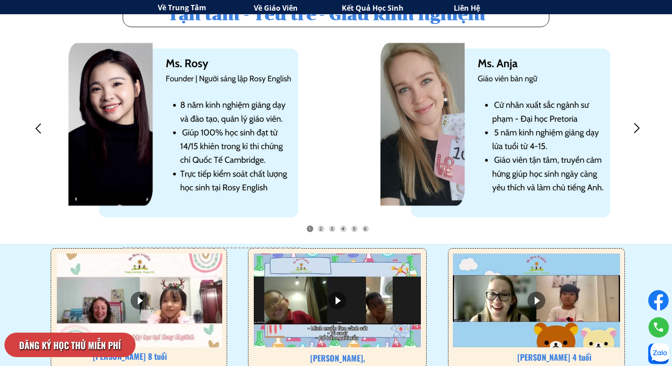
scroll to position [2174, 0]
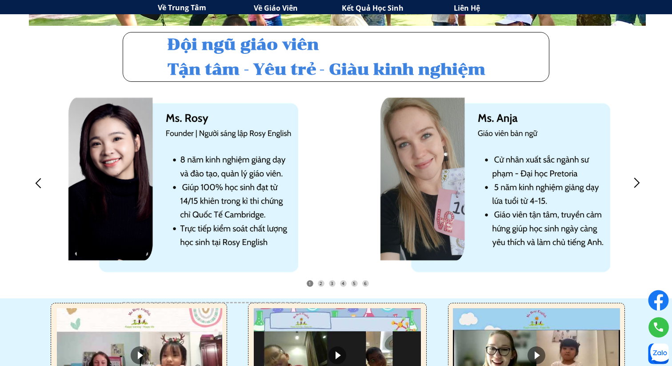
scroll to position [2123, 0]
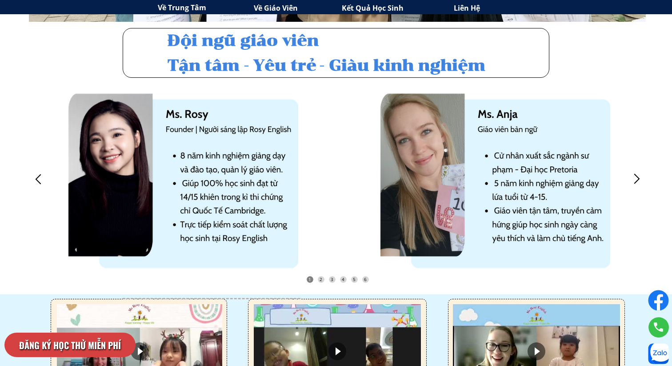
click at [637, 177] on div at bounding box center [637, 179] width 15 height 15
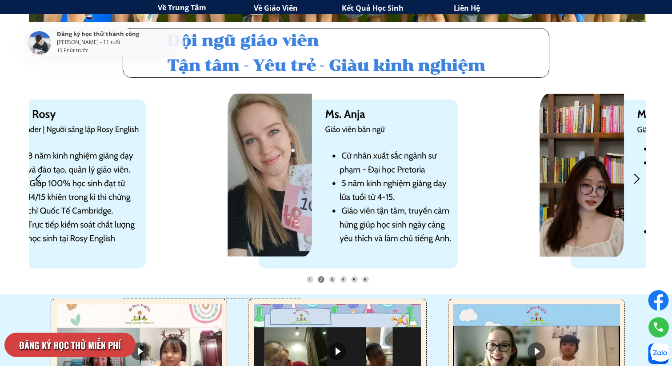
click at [633, 177] on div at bounding box center [637, 179] width 15 height 15
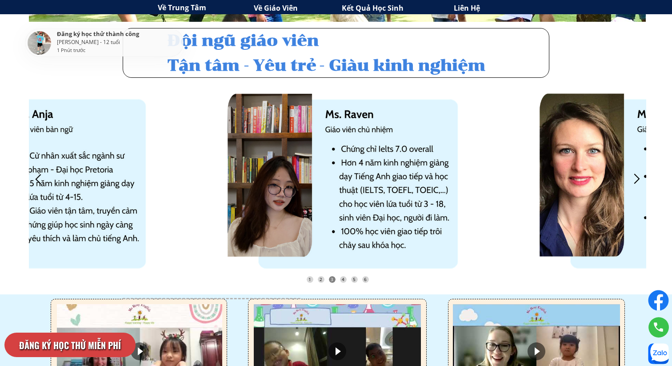
click at [639, 177] on div at bounding box center [637, 179] width 15 height 15
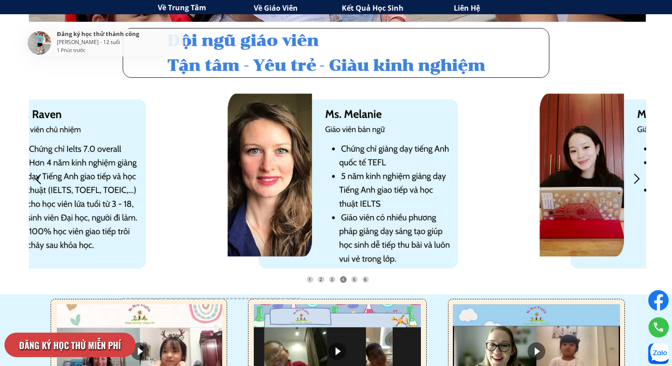
click at [639, 177] on div at bounding box center [637, 179] width 15 height 15
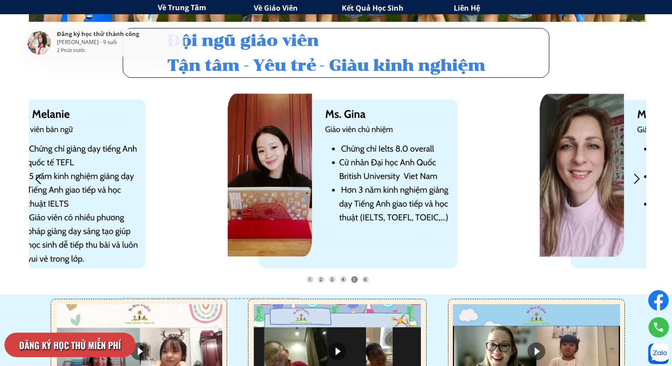
click at [639, 177] on div at bounding box center [637, 179] width 15 height 15
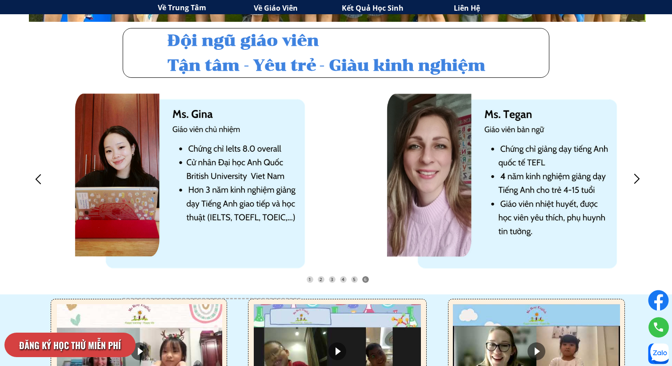
click at [639, 177] on div at bounding box center [637, 179] width 15 height 15
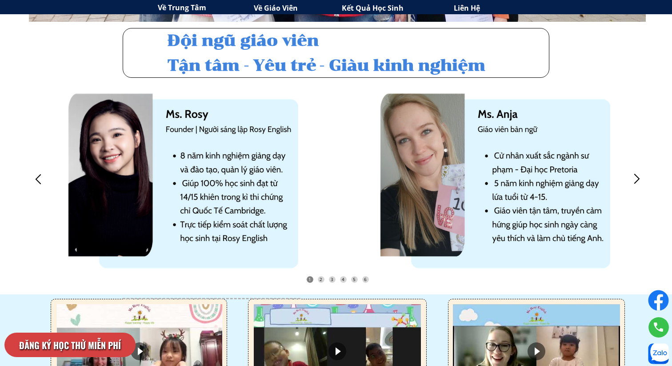
click at [293, 12] on h3 "Về Giáo Viên" at bounding box center [301, 9] width 95 height 12
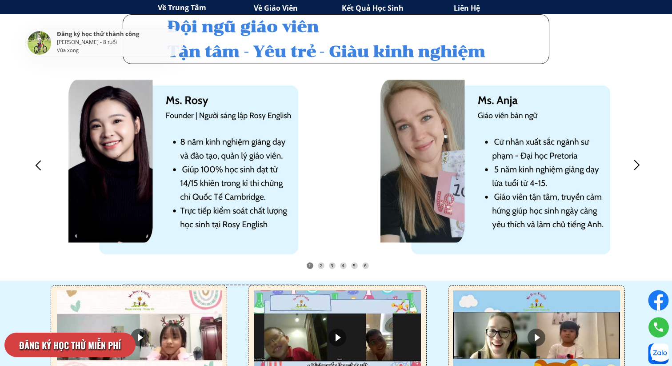
click at [295, 8] on h3 "Về Giáo Viên" at bounding box center [301, 9] width 95 height 12
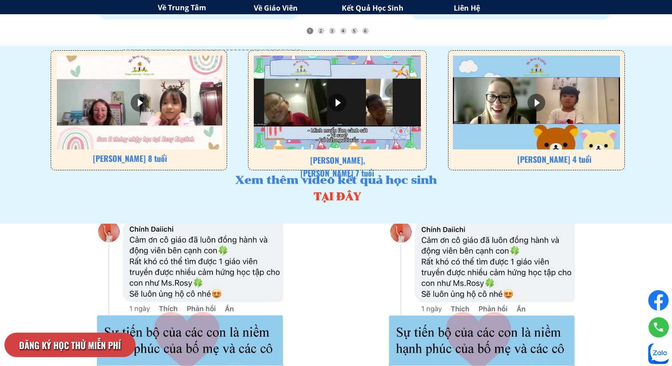
scroll to position [2373, 0]
